Goal: Transaction & Acquisition: Purchase product/service

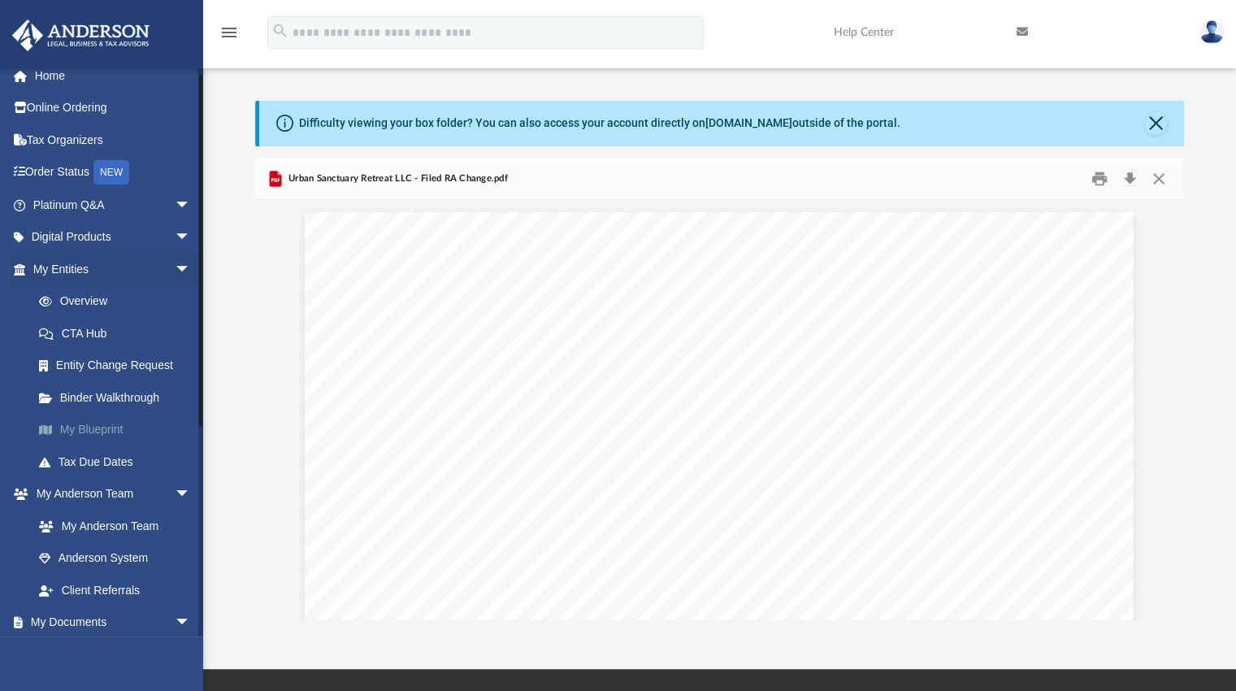
scroll to position [10, 0]
click at [154, 238] on link "Digital Products arrow_drop_down" at bounding box center [113, 239] width 204 height 32
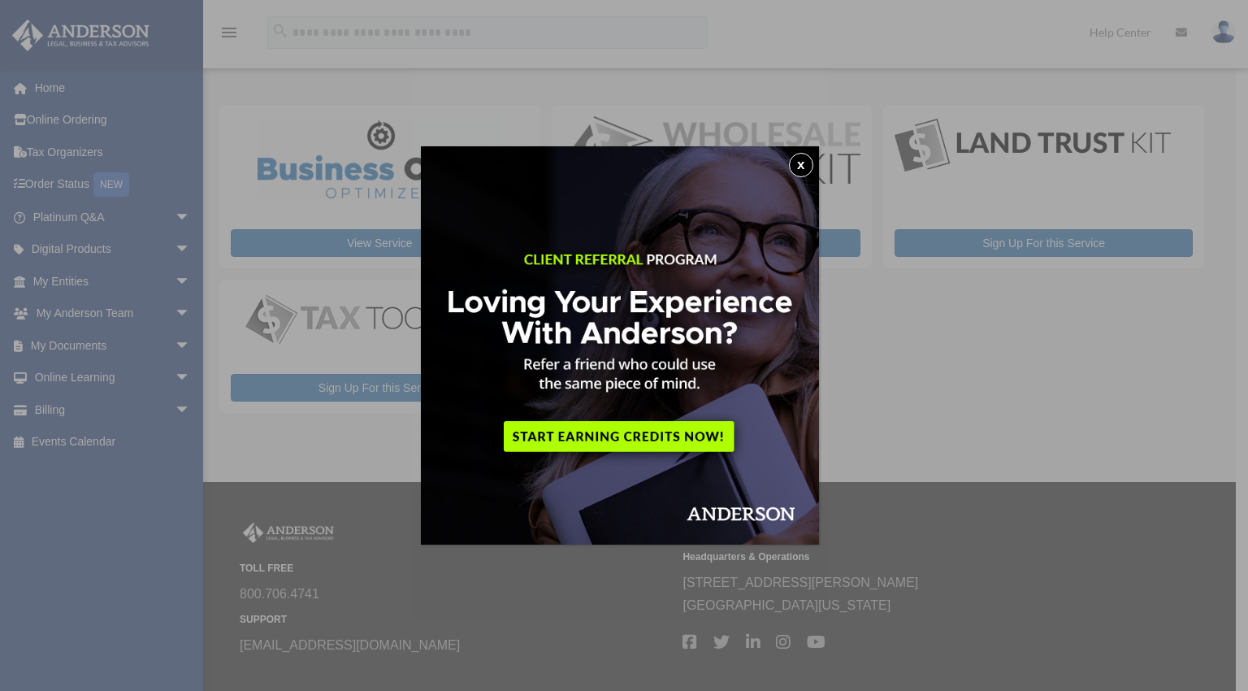
click at [810, 162] on button "x" at bounding box center [801, 165] width 24 height 24
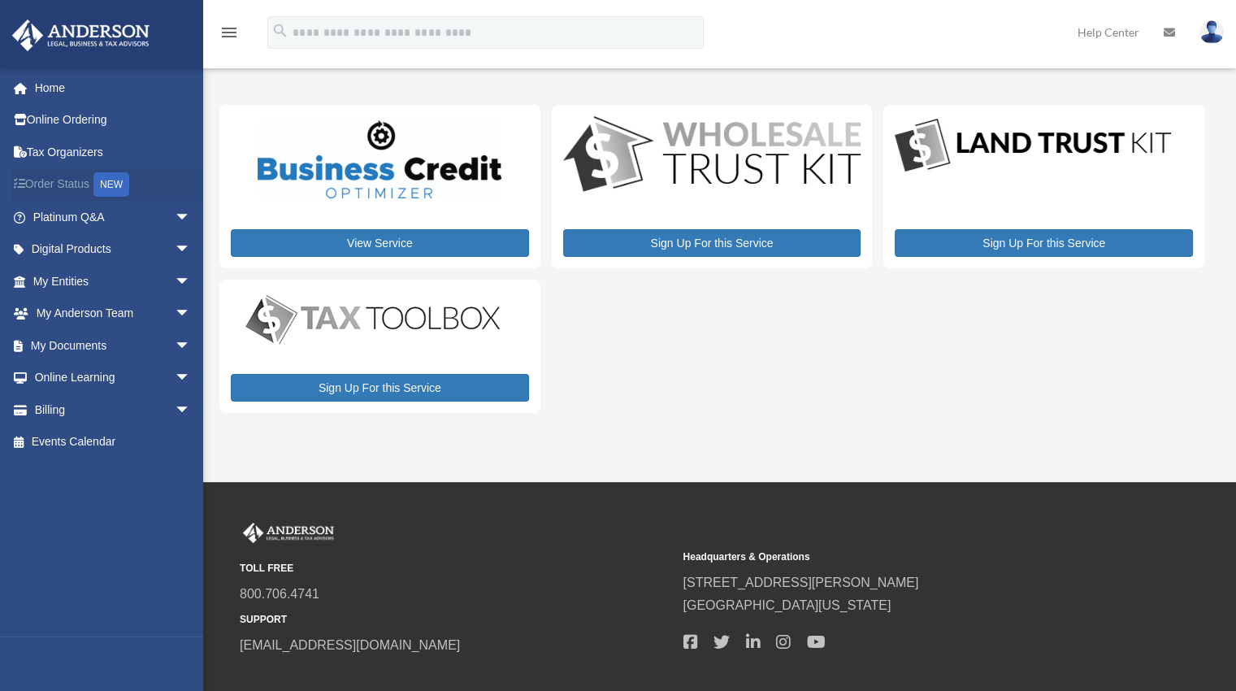
click at [78, 188] on link "Order Status NEW" at bounding box center [113, 184] width 204 height 33
click at [83, 417] on link "Billing arrow_drop_down" at bounding box center [113, 409] width 204 height 32
click at [175, 409] on span "arrow_drop_down" at bounding box center [191, 409] width 32 height 33
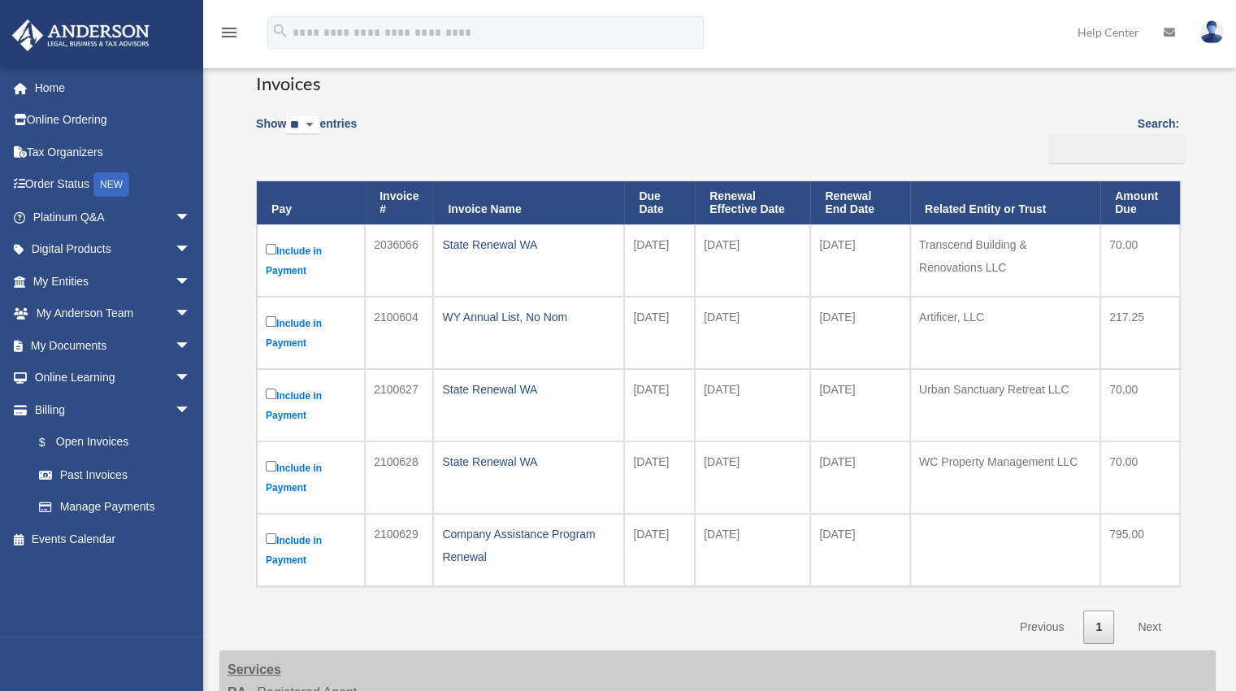
scroll to position [110, 0]
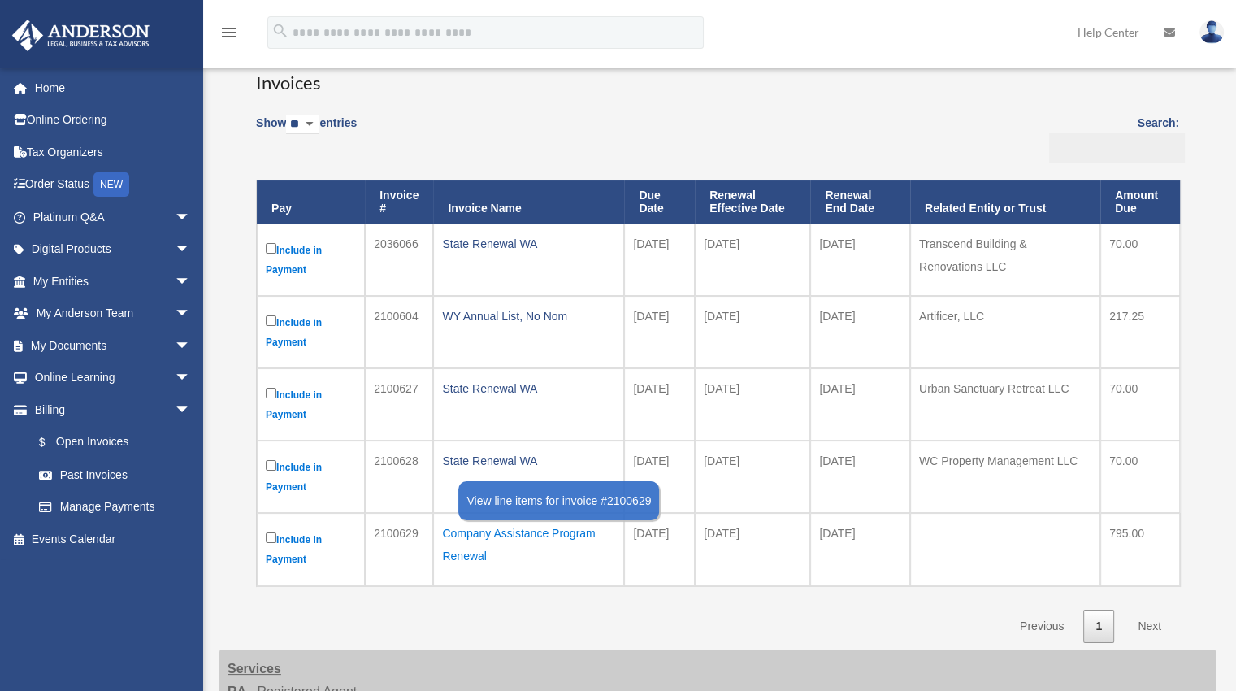
click at [462, 532] on div "Company Assistance Program Renewal" at bounding box center [528, 544] width 173 height 45
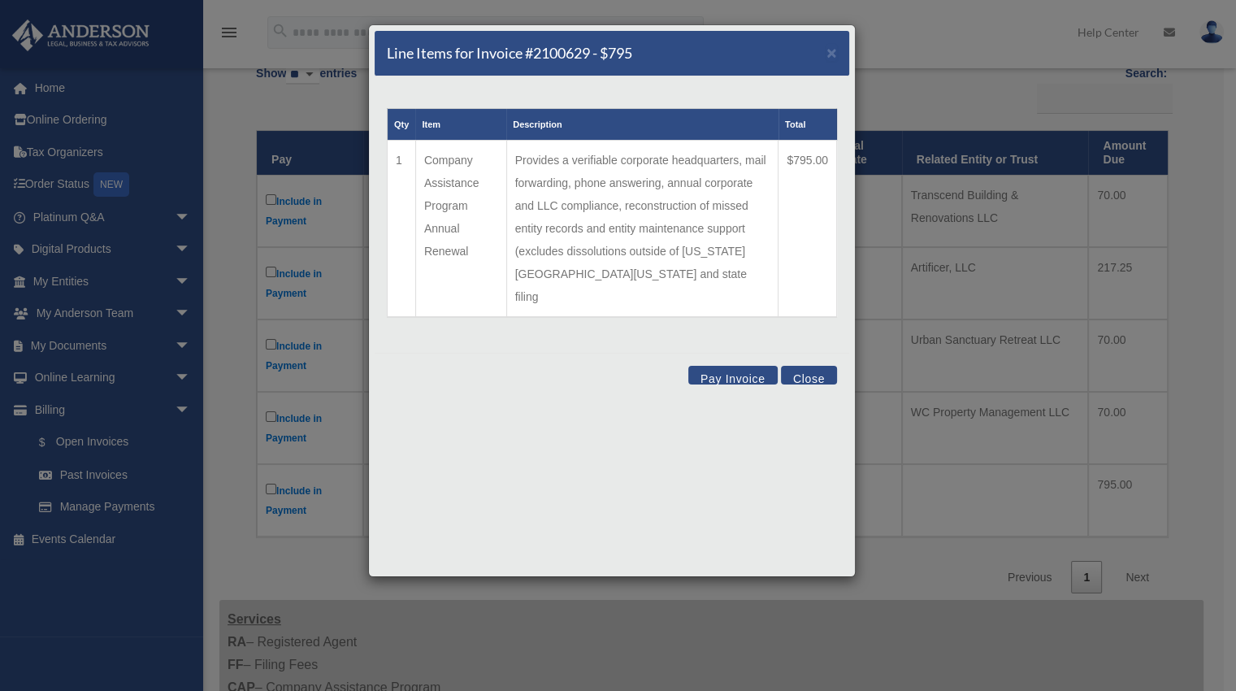
scroll to position [162, 0]
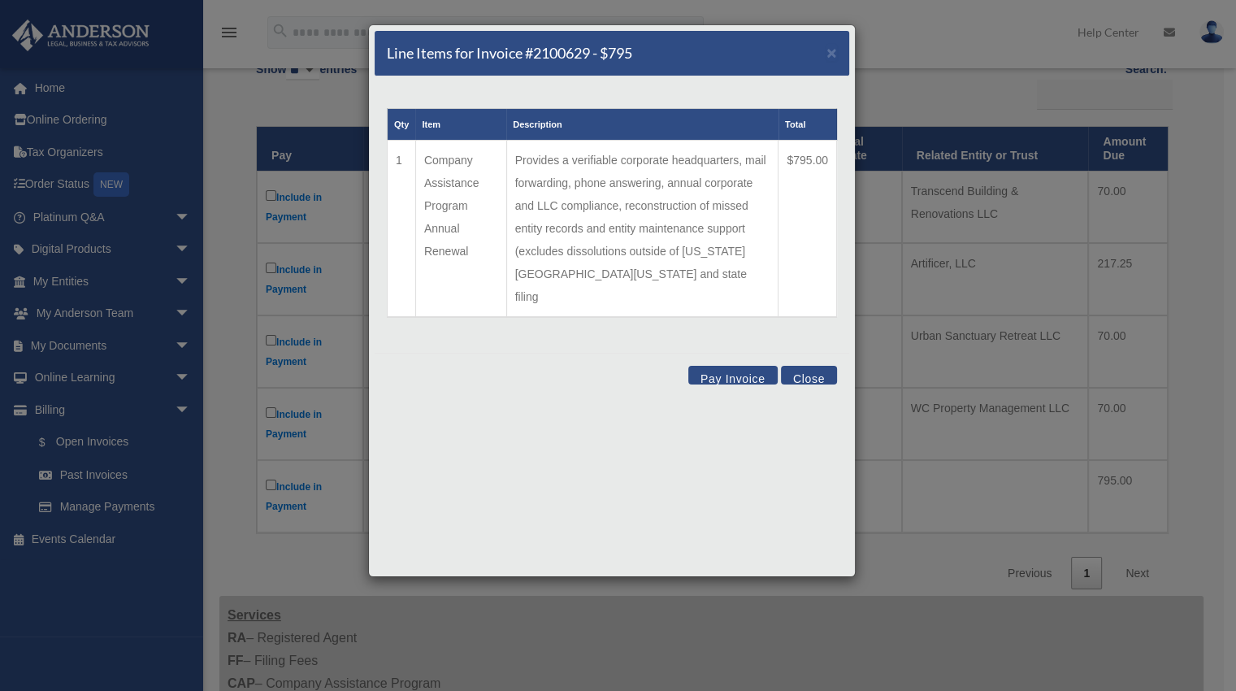
click at [803, 366] on button "Close" at bounding box center [809, 375] width 56 height 19
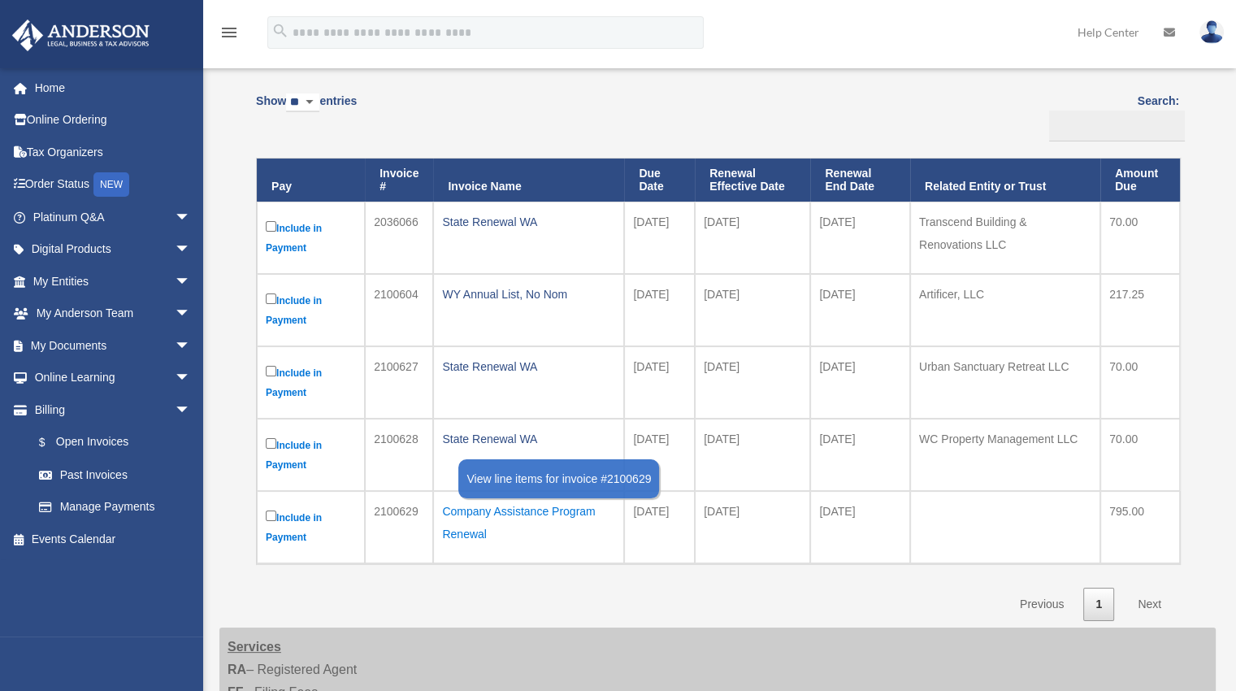
scroll to position [130, 0]
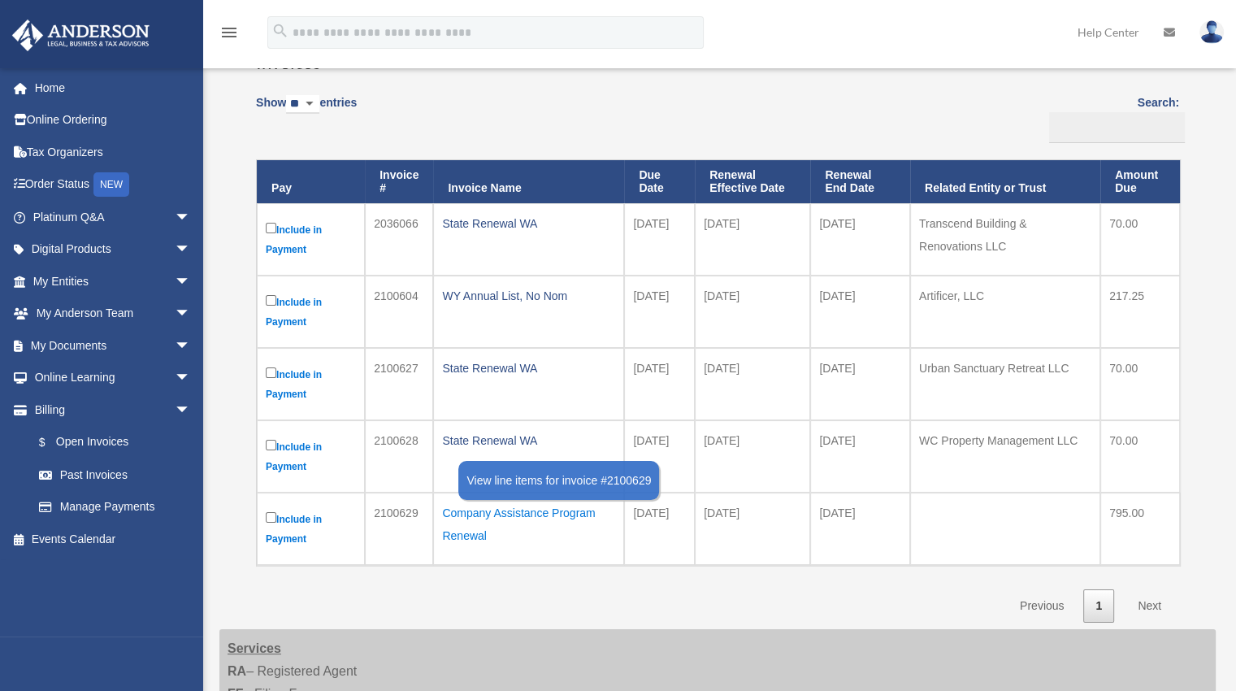
click at [510, 524] on div "Company Assistance Program Renewal" at bounding box center [528, 523] width 173 height 45
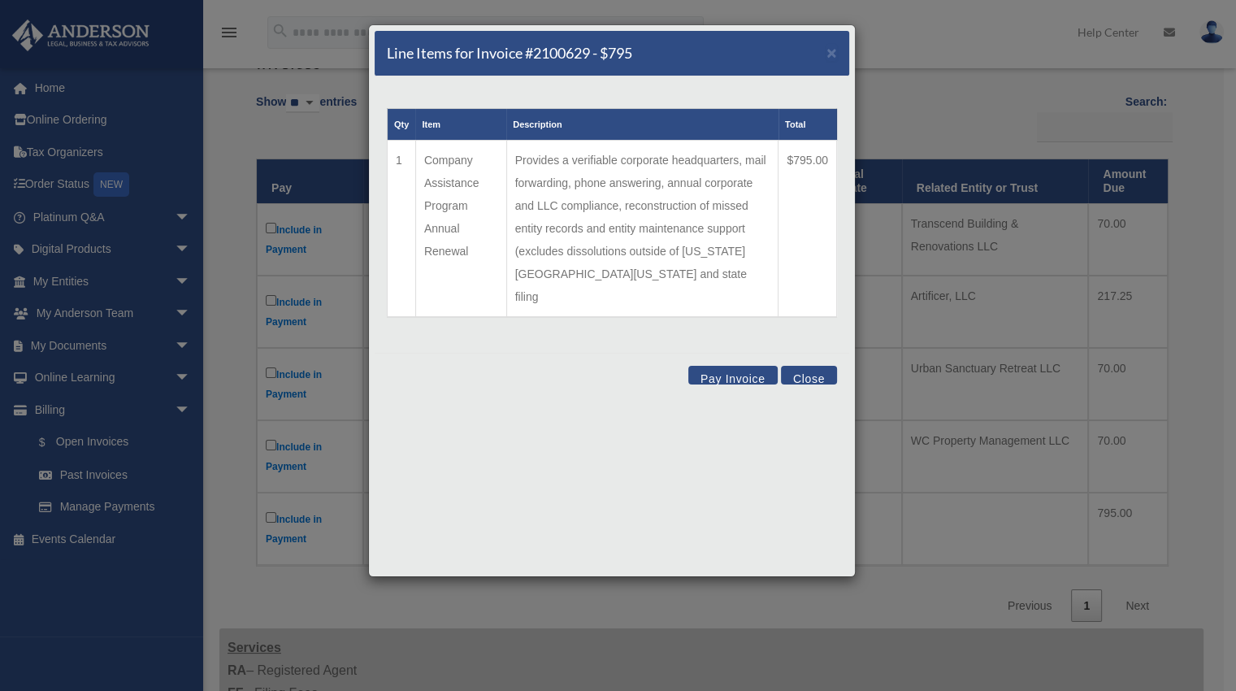
click at [799, 366] on button "Close" at bounding box center [809, 375] width 56 height 19
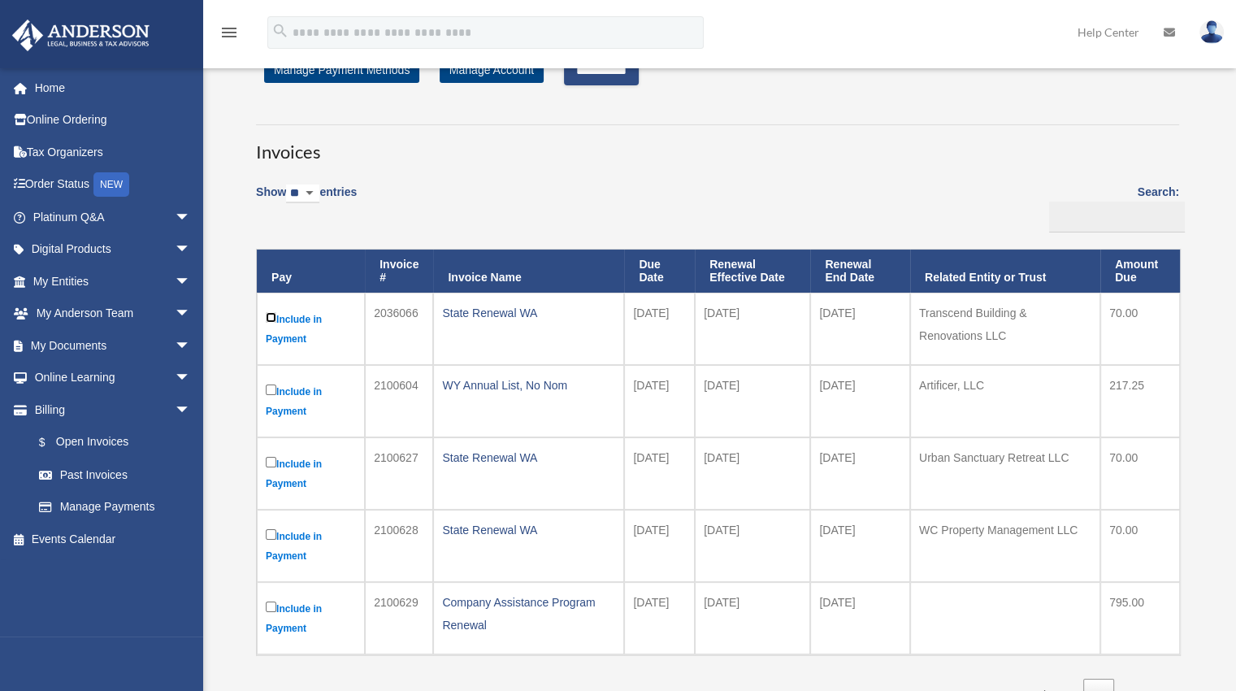
scroll to position [0, 0]
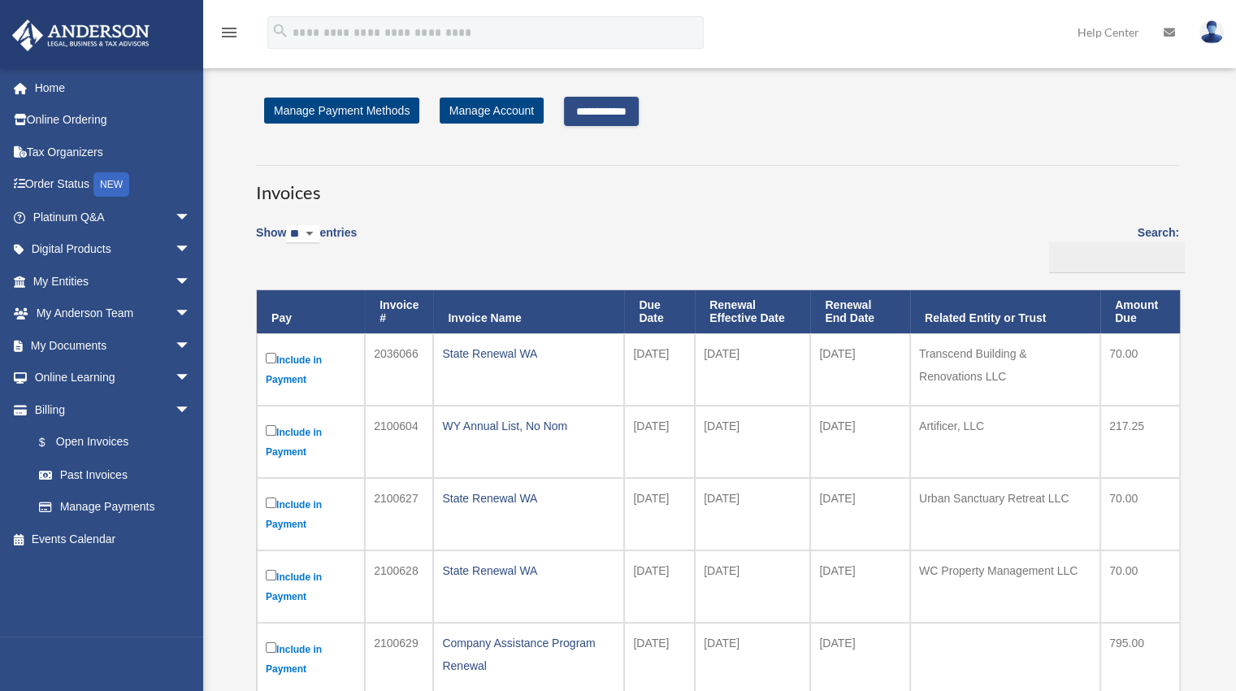
click at [625, 118] on input "**********" at bounding box center [601, 111] width 75 height 29
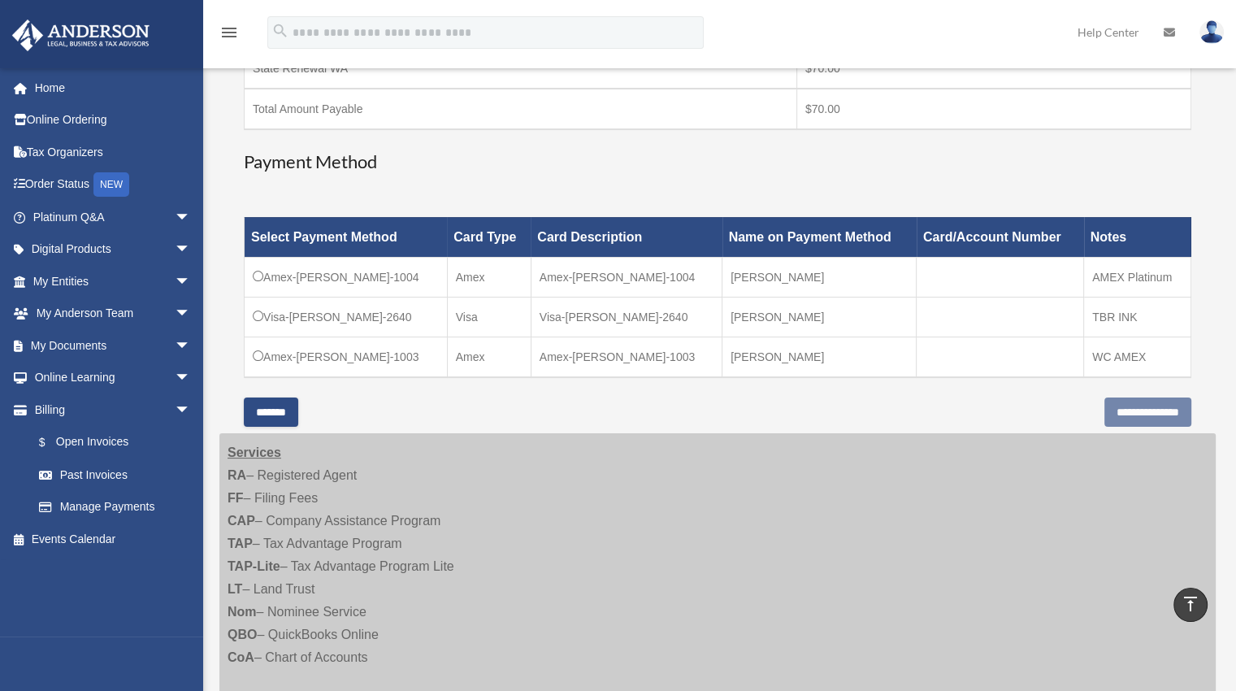
scroll to position [315, 0]
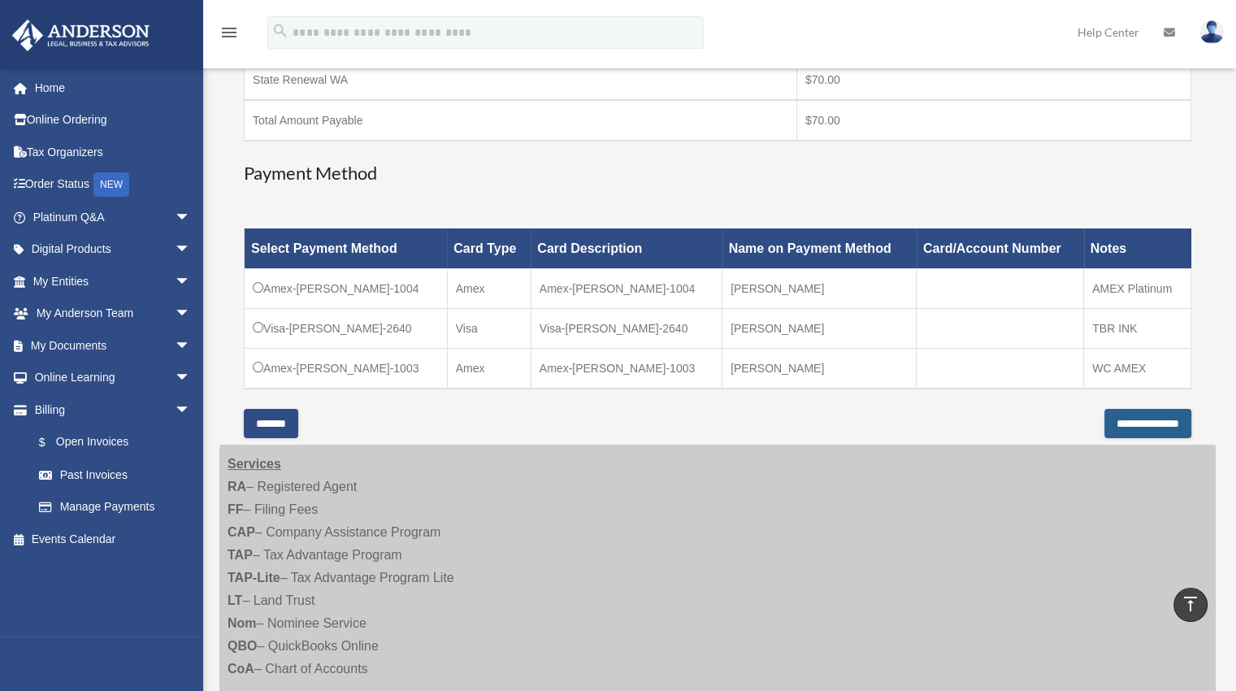
click at [1111, 422] on input "**********" at bounding box center [1147, 423] width 87 height 29
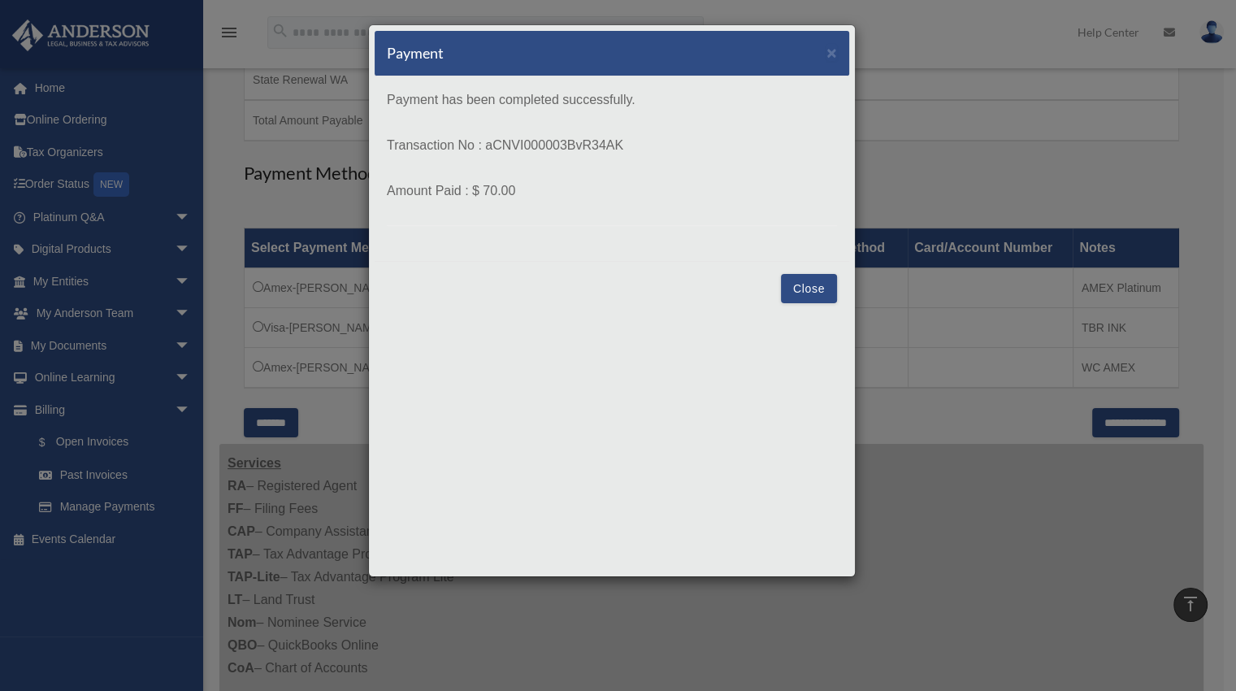
click at [809, 290] on button "Close" at bounding box center [809, 288] width 56 height 29
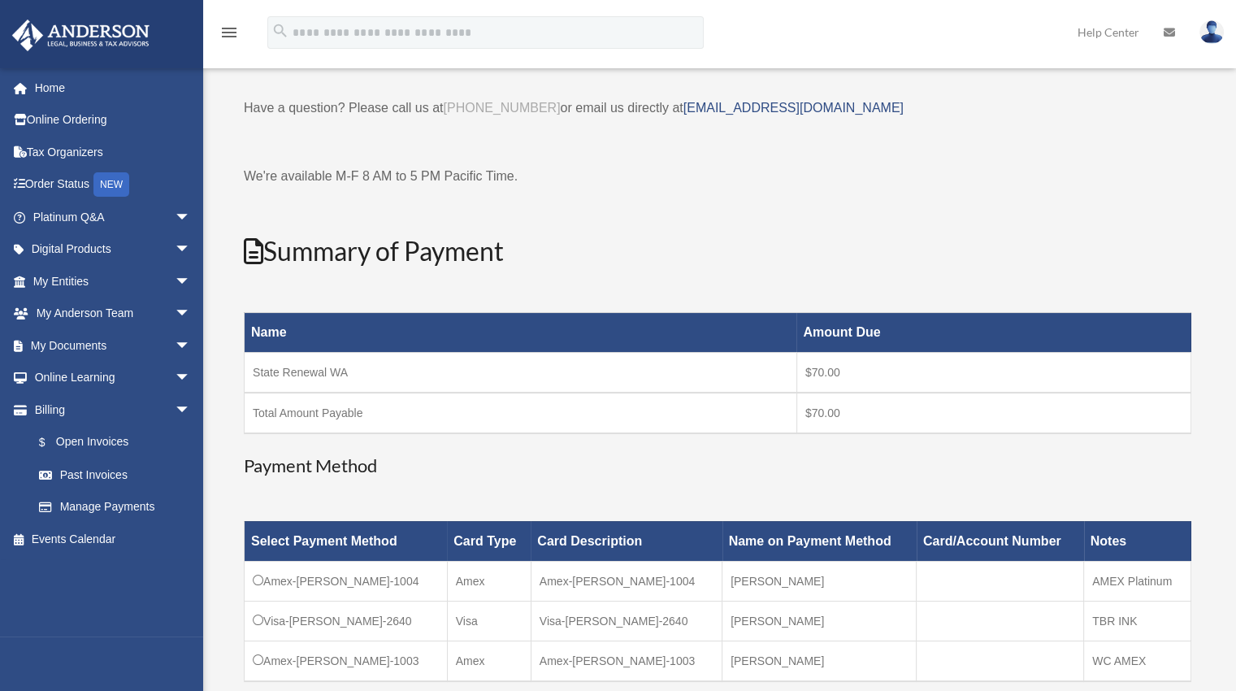
scroll to position [0, 0]
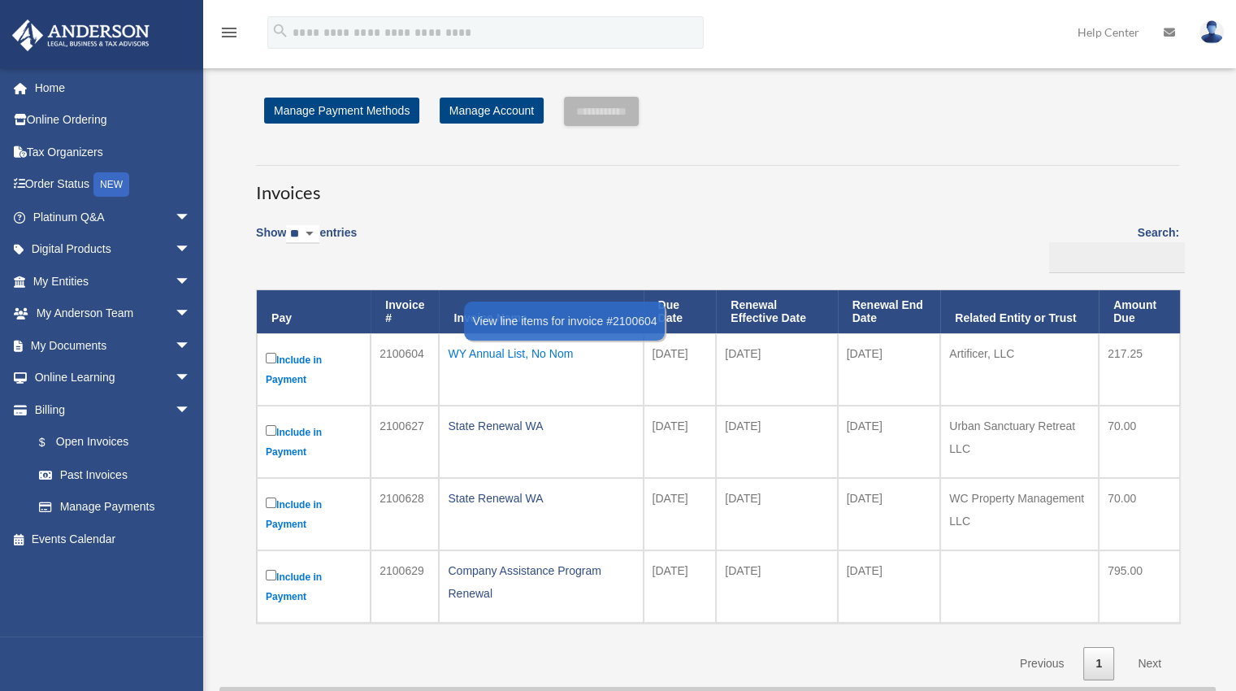
click at [541, 354] on div "WY Annual List, No Nom" at bounding box center [541, 353] width 186 height 23
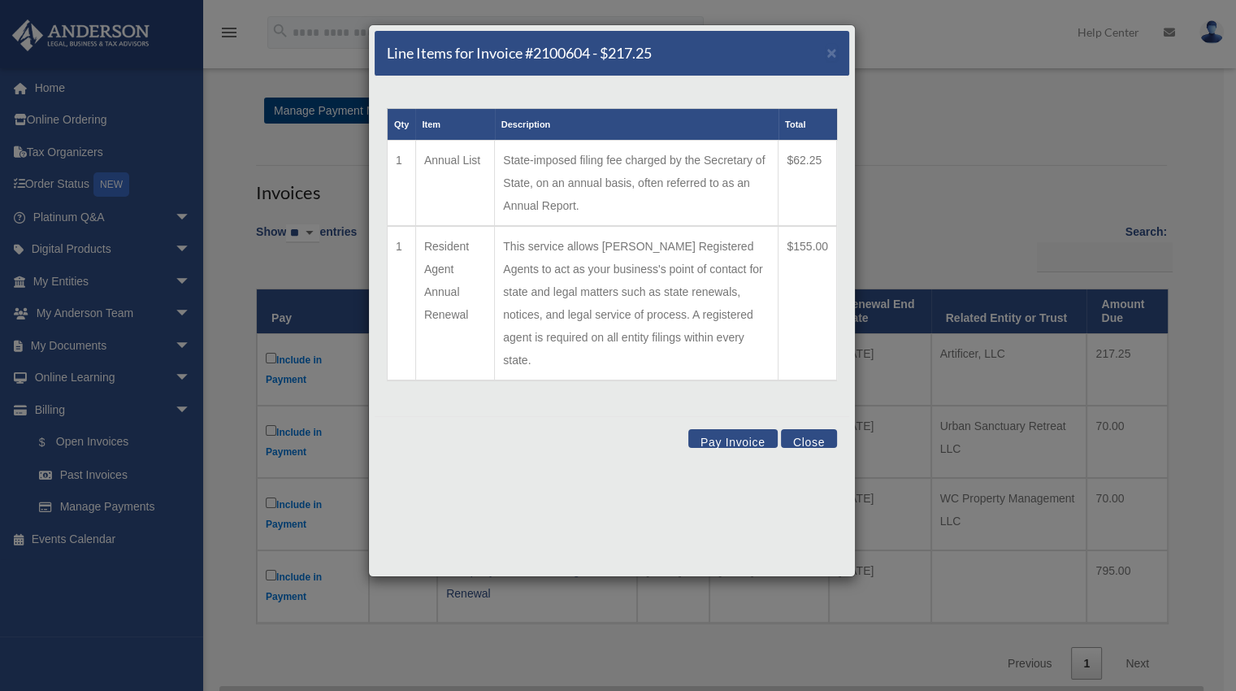
click at [803, 429] on button "Close" at bounding box center [809, 438] width 56 height 19
